Goal: Task Accomplishment & Management: Manage account settings

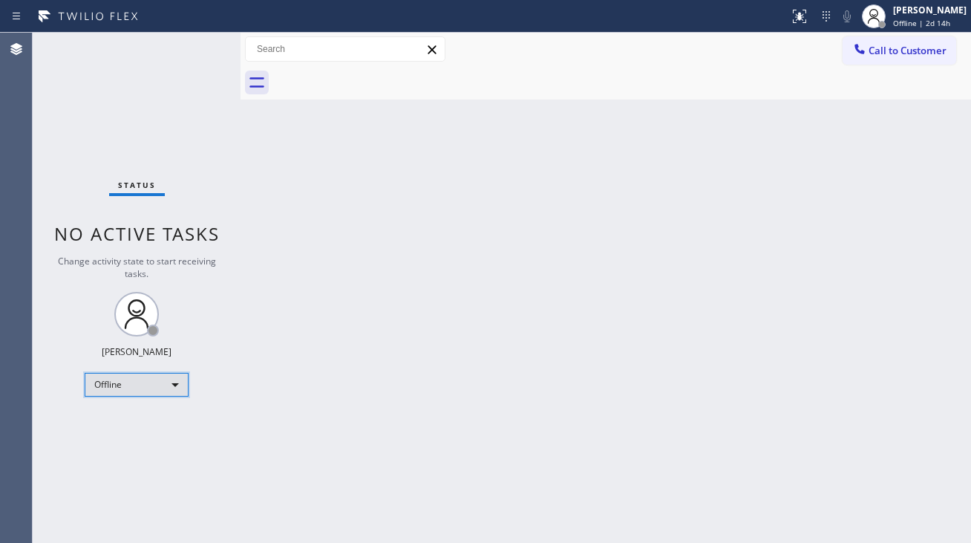
click at [181, 388] on div "Offline" at bounding box center [137, 385] width 104 height 24
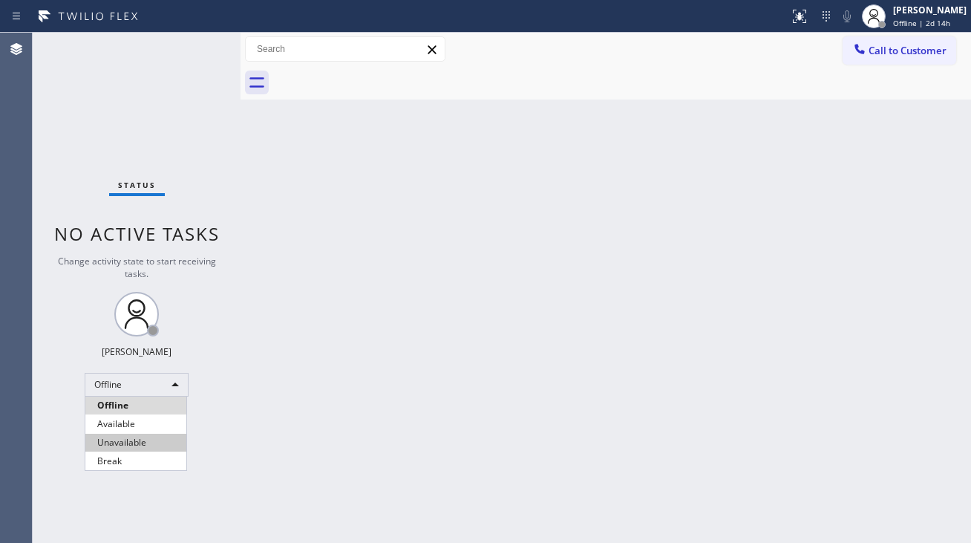
click at [143, 444] on li "Unavailable" at bounding box center [135, 443] width 101 height 18
click at [387, 455] on div "Back to Dashboard Change Sender ID Customers Technicians Select a contact Outbo…" at bounding box center [606, 288] width 731 height 510
